Goal: Information Seeking & Learning: Learn about a topic

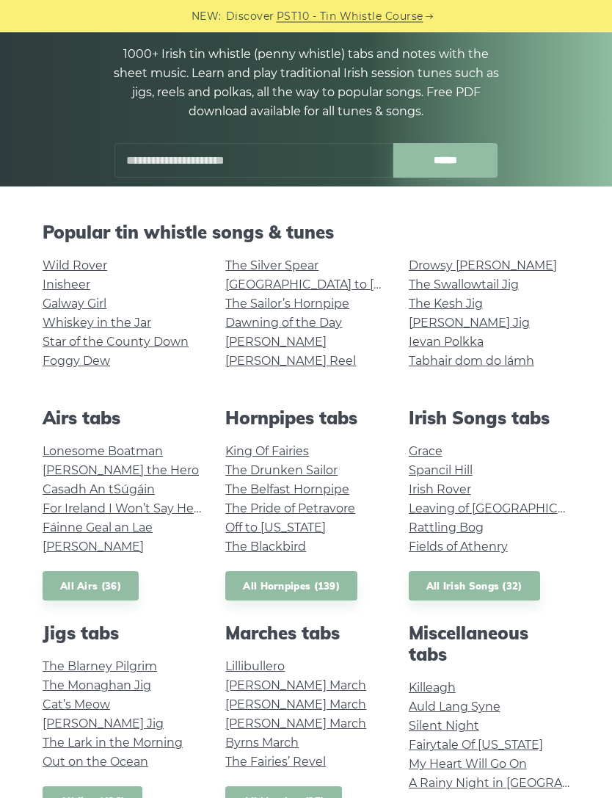
scroll to position [148, 0]
click at [465, 344] on link "Ievan Polkka" at bounding box center [446, 342] width 75 height 14
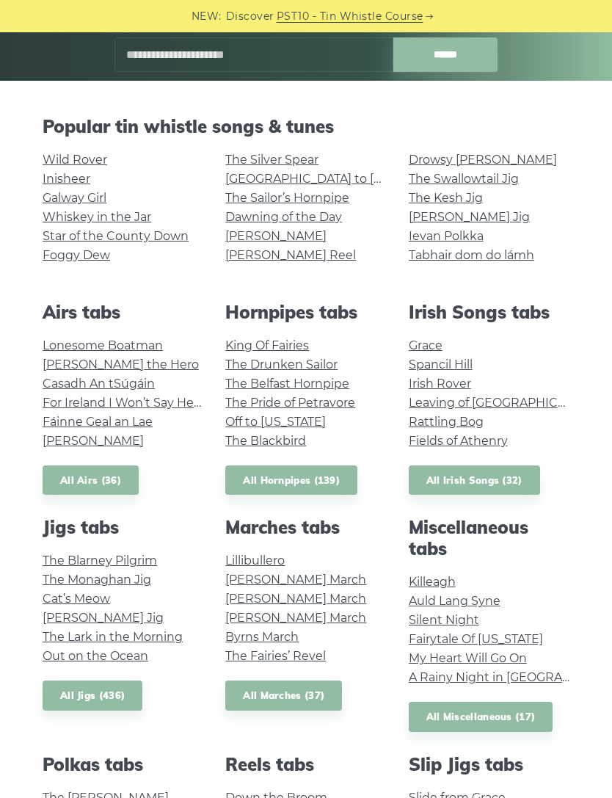
scroll to position [253, 0]
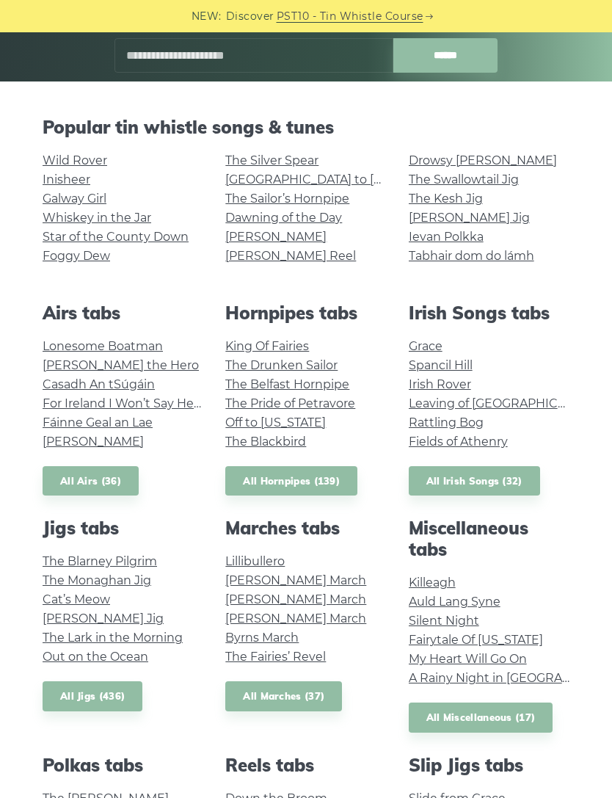
click at [110, 240] on link "Star of the County Down" at bounding box center [116, 237] width 146 height 14
click at [64, 199] on link "Galway Girl" at bounding box center [75, 199] width 64 height 14
click at [77, 216] on link "Whiskey in the Jar" at bounding box center [97, 218] width 109 height 14
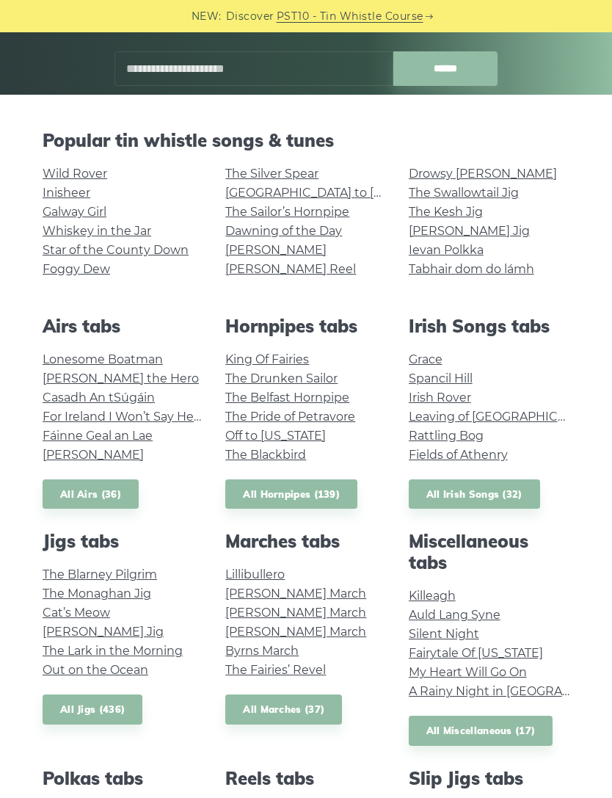
scroll to position [233, 0]
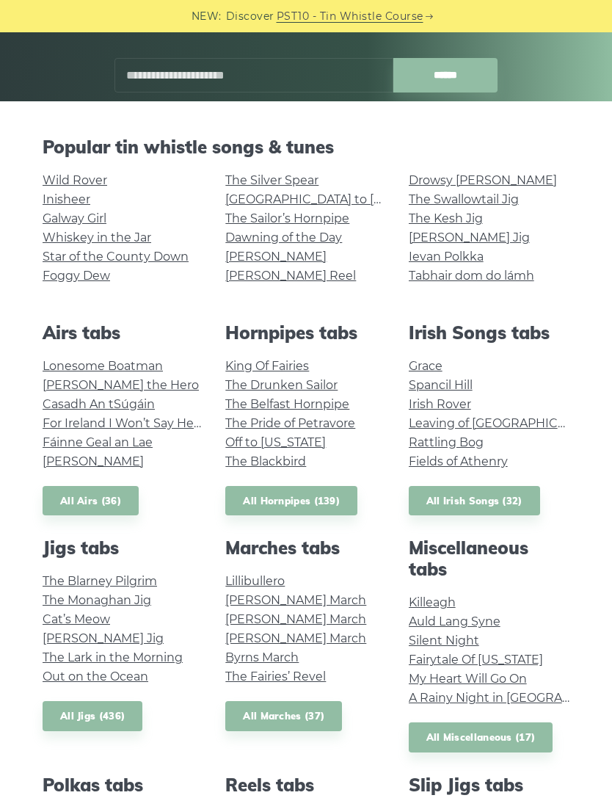
click at [534, 271] on link "Tabhair dom do lámh" at bounding box center [471, 276] width 125 height 14
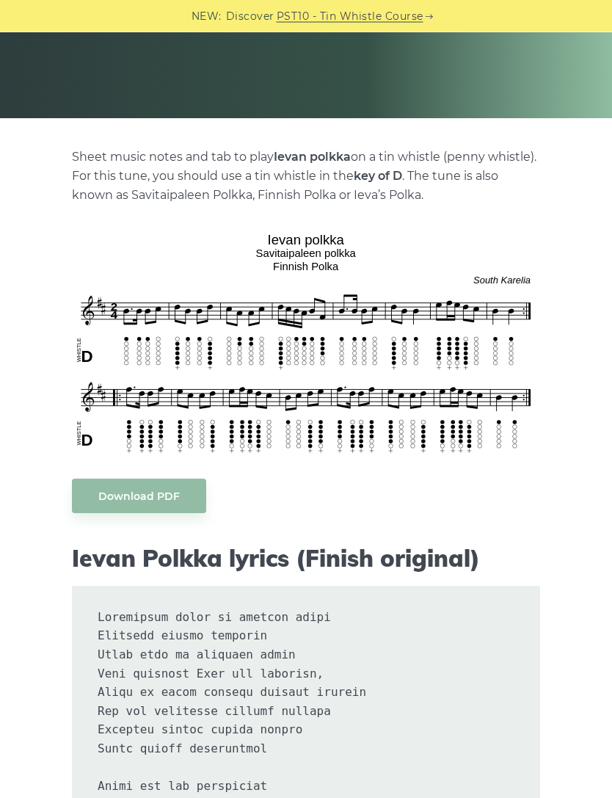
scroll to position [222, 0]
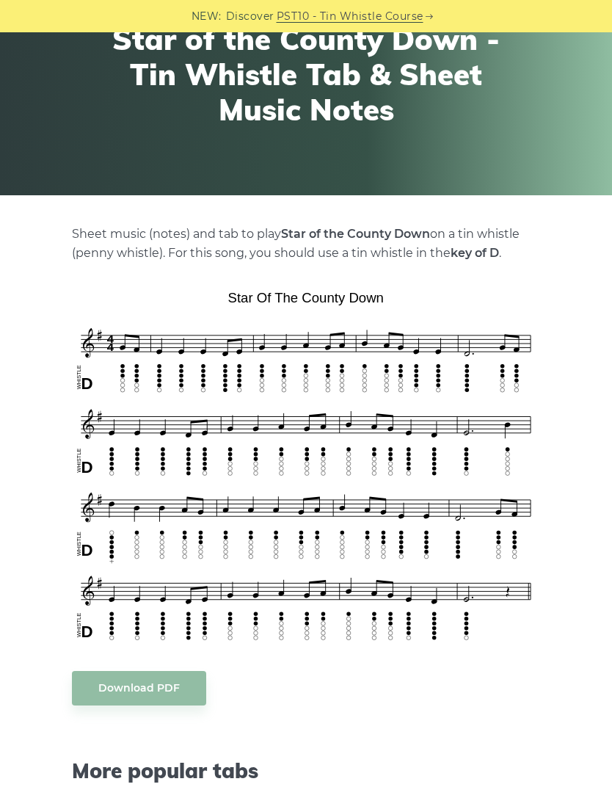
scroll to position [155, 0]
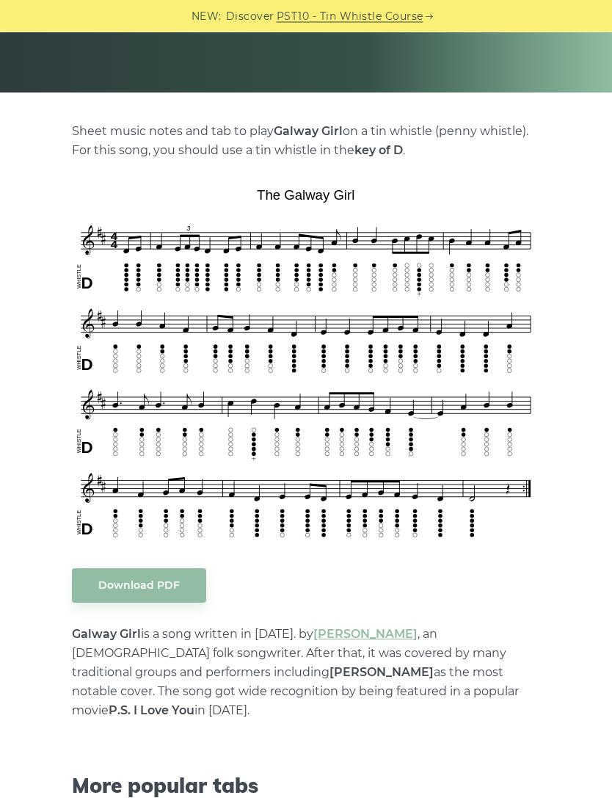
scroll to position [242, 0]
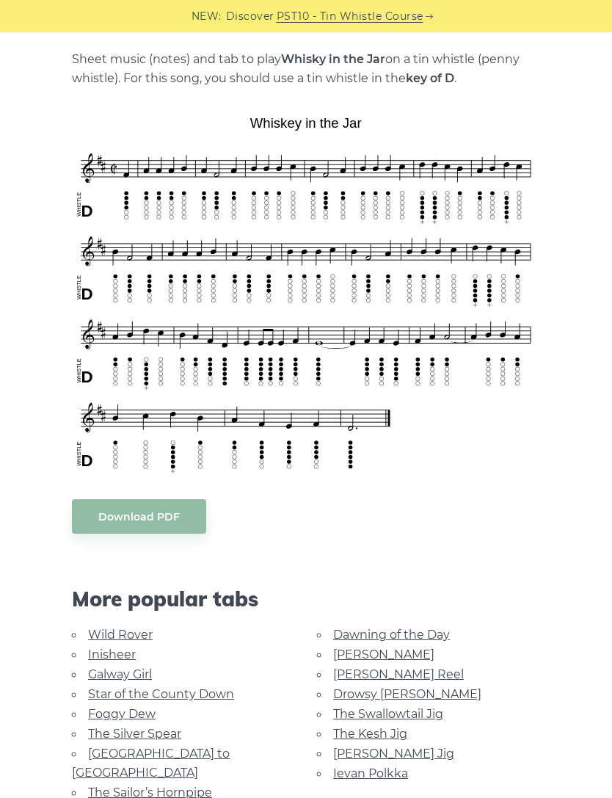
scroll to position [313, 0]
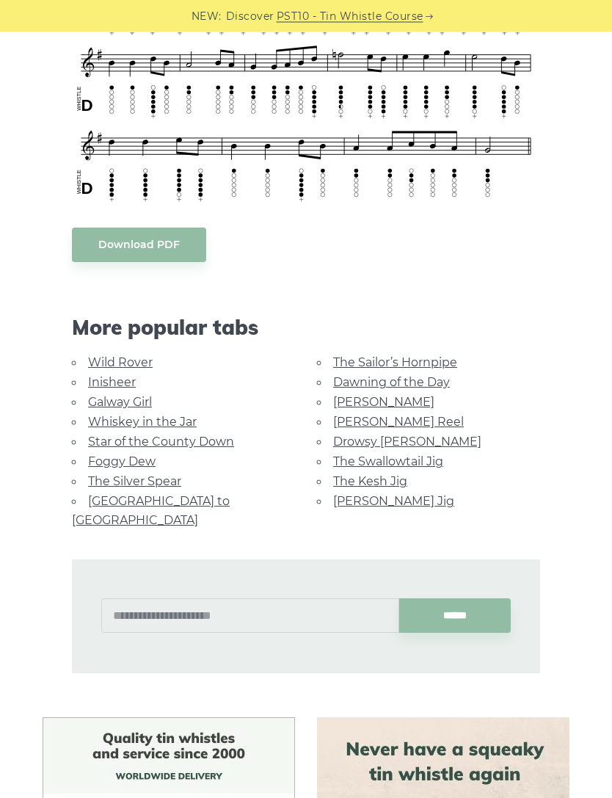
scroll to position [1036, 0]
click at [116, 244] on body "NEW: Discover PST10 - Tin Whistle Course Lessons Fingering Charts Tabs & Notes …" at bounding box center [306, 491] width 612 height 3055
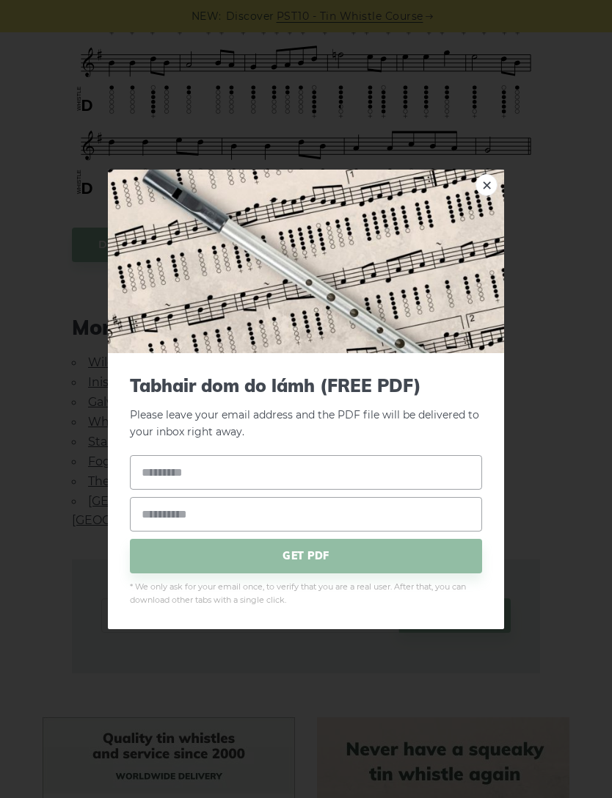
click at [563, 310] on div "× Tabhair dom do lámh (FREE PDF) Please leave your email address and the PDF fi…" at bounding box center [306, 399] width 612 height 798
click at [478, 195] on link "×" at bounding box center [486, 184] width 22 height 22
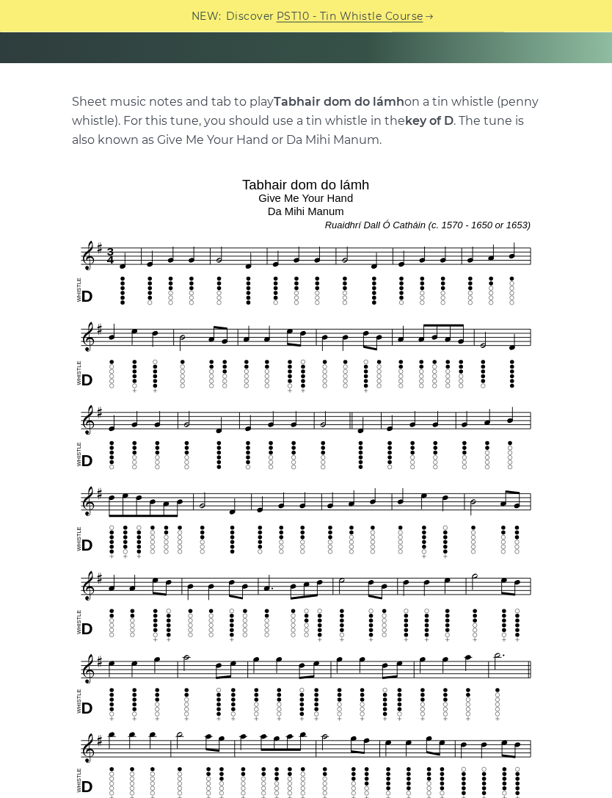
scroll to position [0, 0]
